Goal: Task Accomplishment & Management: Manage account settings

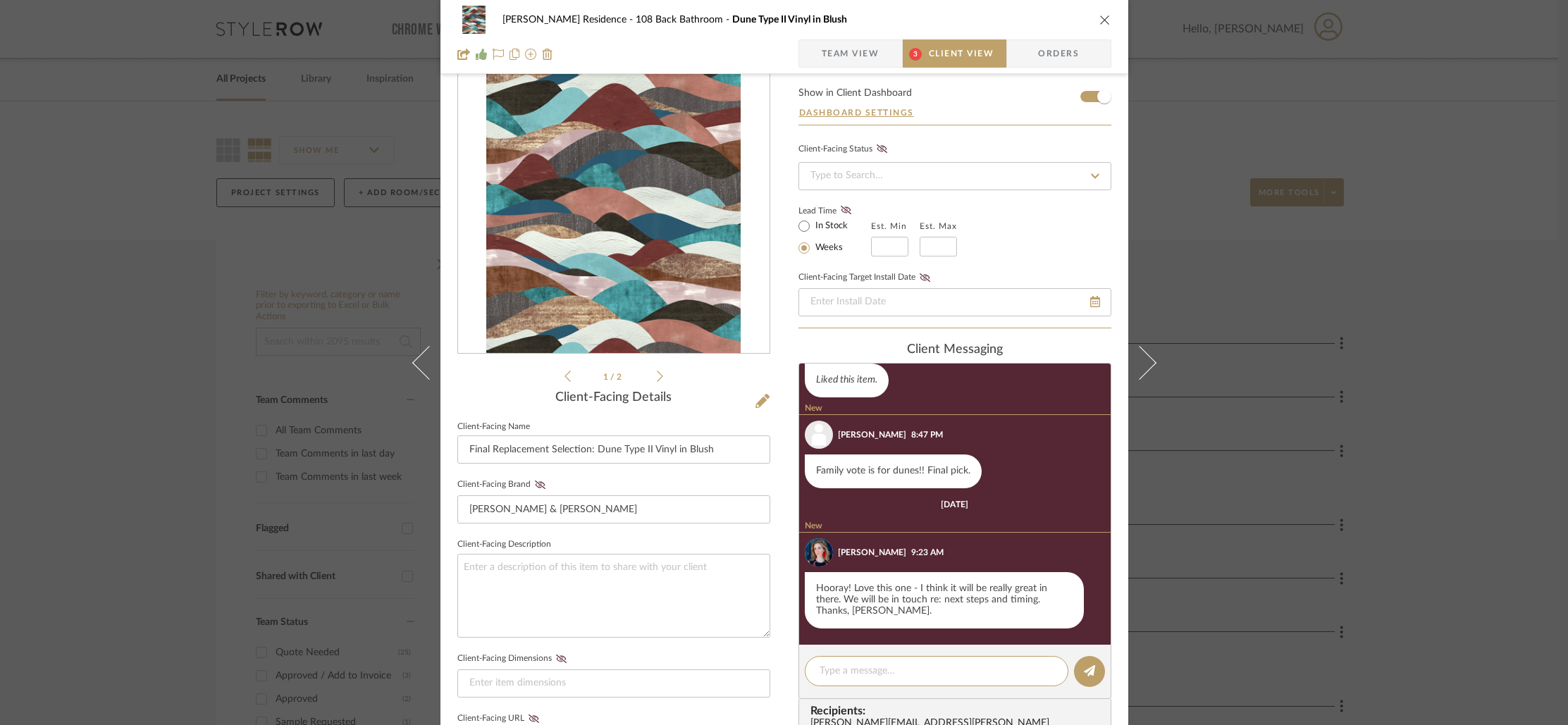
scroll to position [208, 0]
drag, startPoint x: 838, startPoint y: 59, endPoint x: 639, endPoint y: 182, distance: 233.9
click at [838, 59] on span "Team View" at bounding box center [851, 53] width 58 height 28
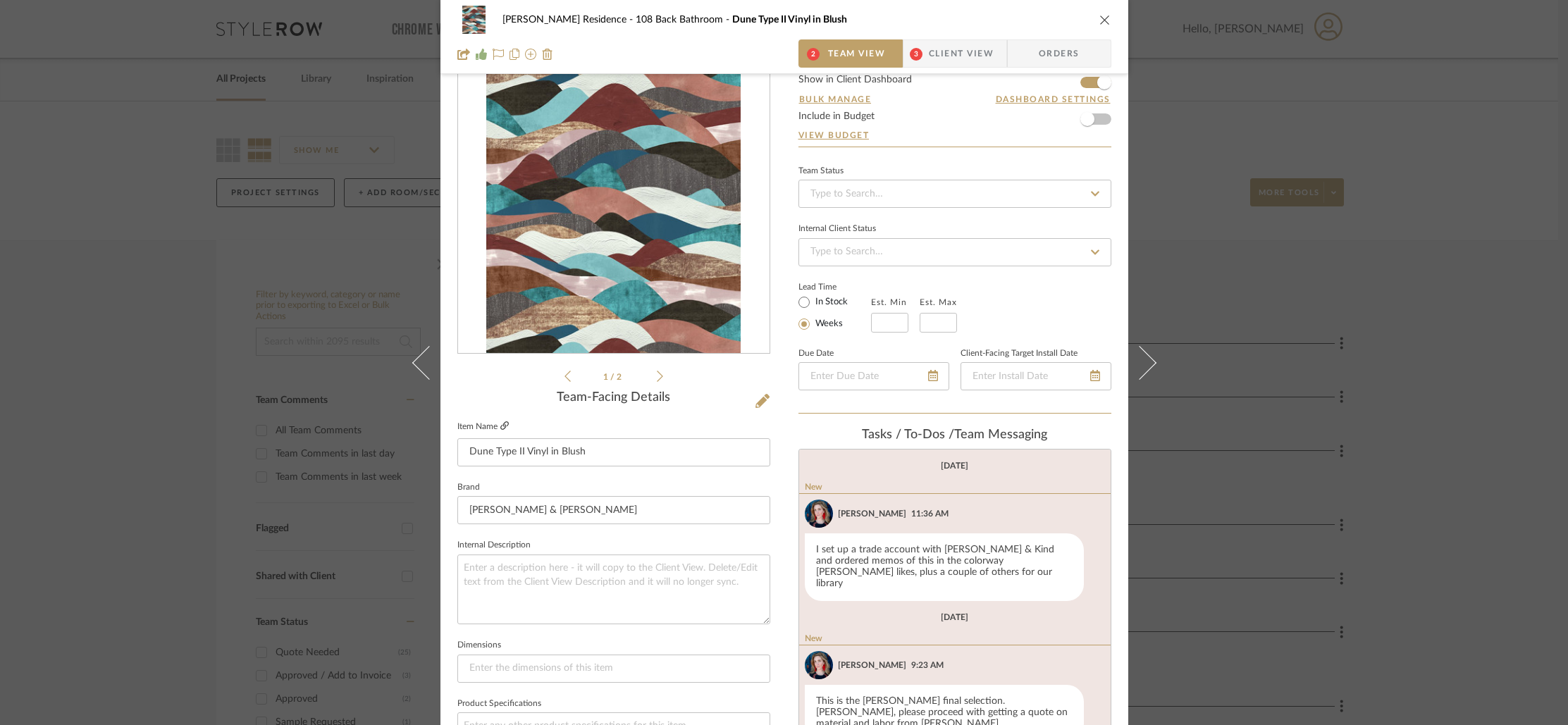
click at [501, 423] on icon at bounding box center [504, 425] width 8 height 8
